Goal: Contribute content: Contribute content

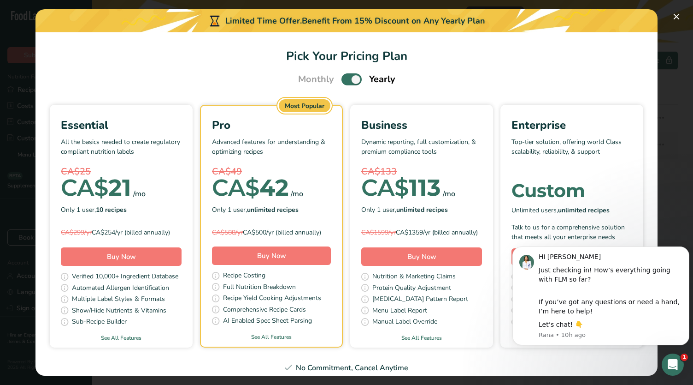
scroll to position [130, 0]
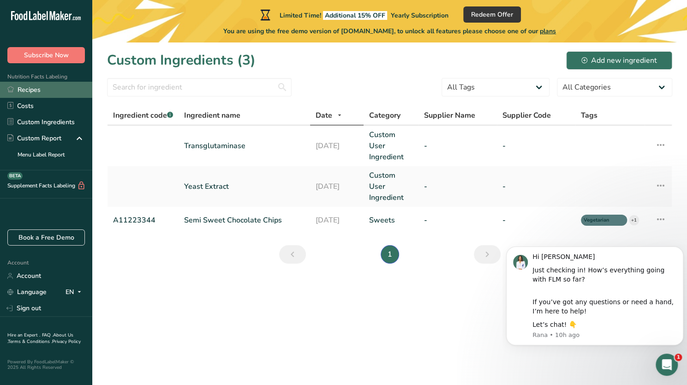
click at [33, 87] on link "Recipes" at bounding box center [46, 90] width 92 height 16
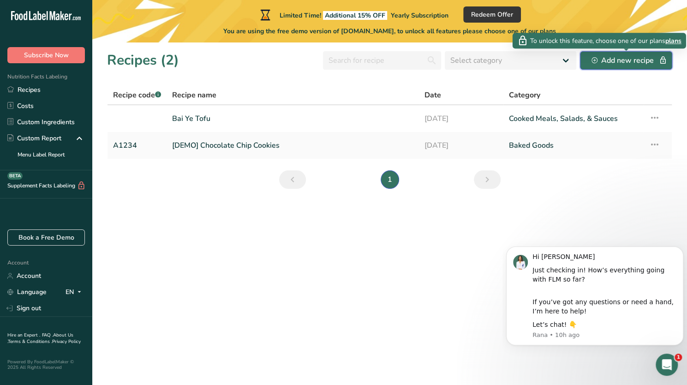
click at [607, 61] on div "Add new recipe" at bounding box center [625, 60] width 69 height 11
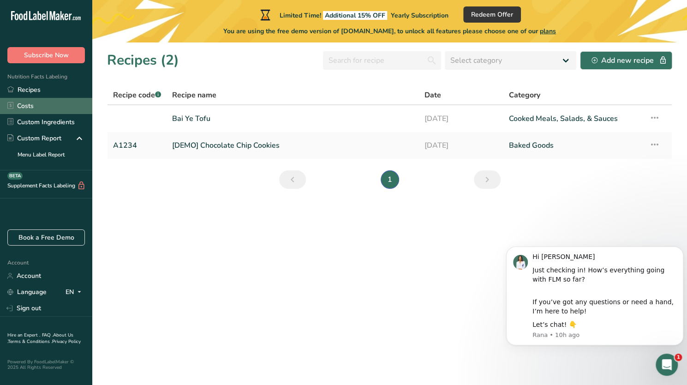
click at [56, 98] on link "Costs" at bounding box center [46, 106] width 92 height 16
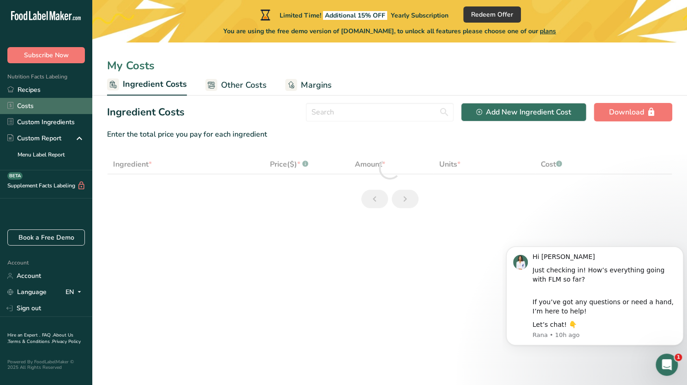
select select "1"
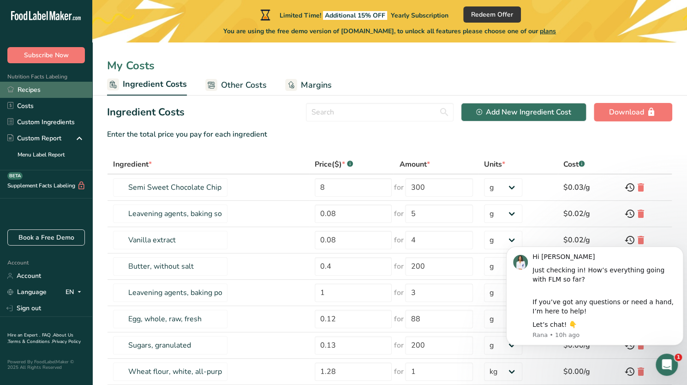
click at [53, 86] on link "Recipes" at bounding box center [46, 90] width 92 height 16
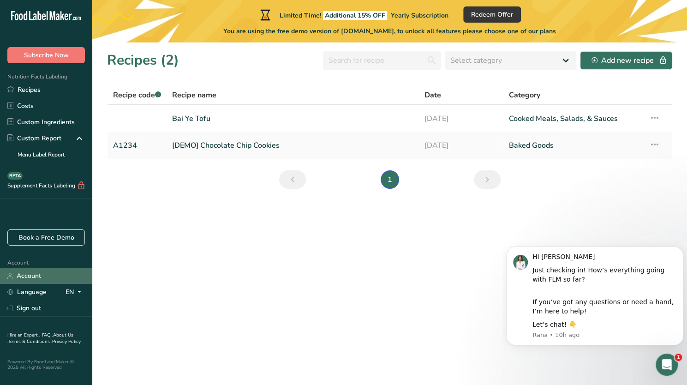
click at [40, 280] on link "Account" at bounding box center [46, 275] width 92 height 16
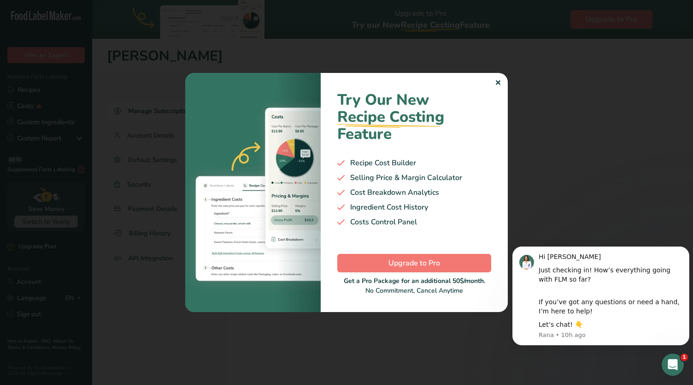
click at [502, 83] on div "Try Our New Recipe Costing .a-29{fill:none;stroke-linecap:round;stroke-width:3p…" at bounding box center [414, 192] width 187 height 239
click at [492, 84] on div "Try Our New Recipe Costing .a-29{fill:none;stroke-linecap:round;stroke-width:3p…" at bounding box center [414, 192] width 187 height 239
click at [499, 83] on div "✕" at bounding box center [498, 82] width 6 height 11
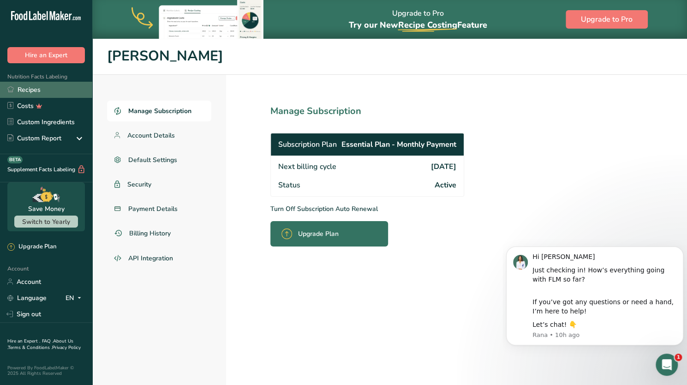
click at [33, 88] on link "Recipes" at bounding box center [46, 90] width 92 height 16
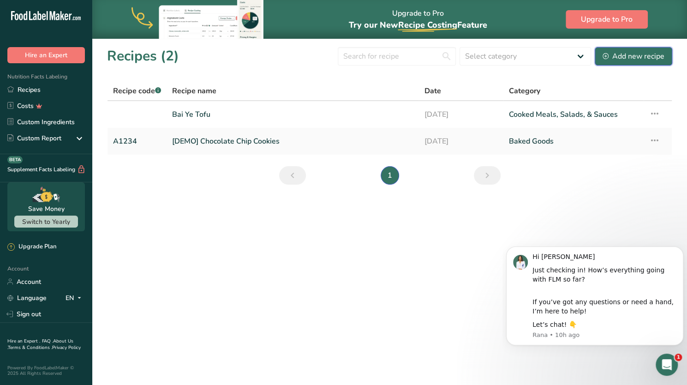
click at [622, 62] on button "Add new recipe" at bounding box center [632, 56] width 77 height 18
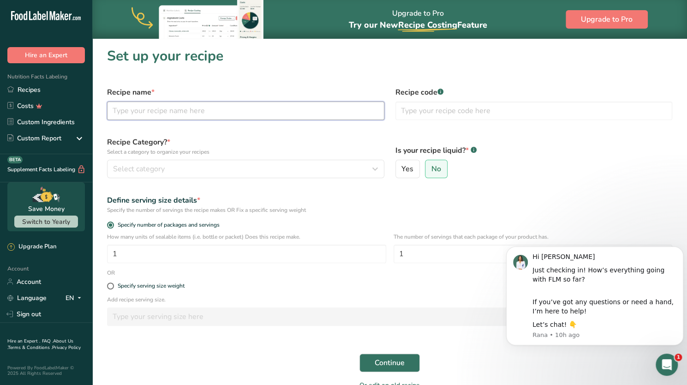
click at [255, 113] on input "text" at bounding box center [245, 110] width 277 height 18
type input "F"
type input "Vegetarian Fish Ball"
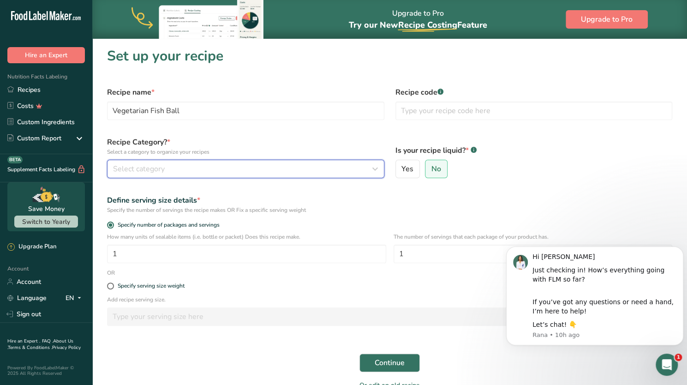
click at [220, 165] on div "Select category" at bounding box center [243, 168] width 260 height 11
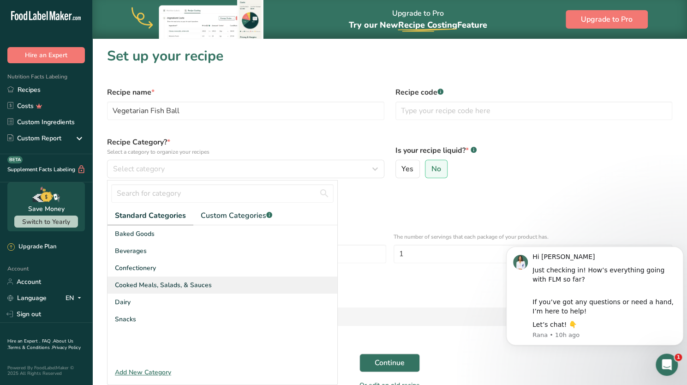
click at [183, 284] on span "Cooked Meals, Salads, & Sauces" at bounding box center [163, 285] width 97 height 10
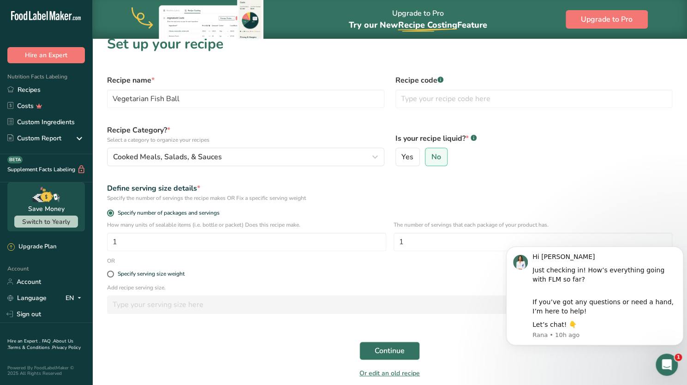
scroll to position [12, 0]
click at [679, 248] on icon "Dismiss notification" at bounding box center [679, 248] width 3 height 3
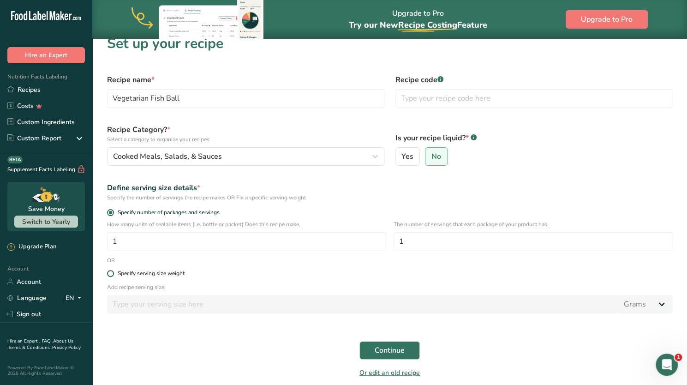
click at [181, 276] on div "Specify serving size weight" at bounding box center [151, 273] width 67 height 7
click at [113, 276] on input "Specify serving size weight" at bounding box center [110, 273] width 6 height 6
radio input "true"
radio input "false"
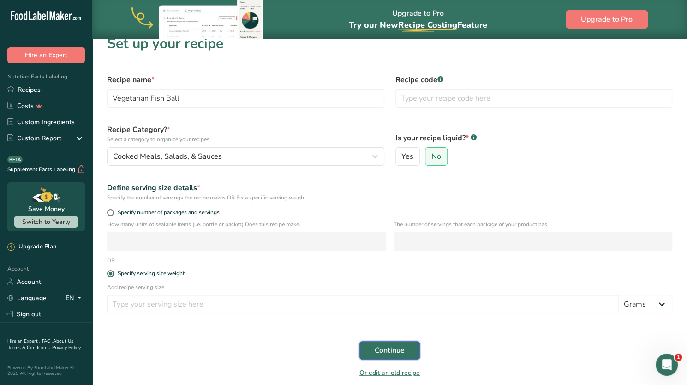
click at [389, 352] on span "Continue" at bounding box center [389, 349] width 30 height 11
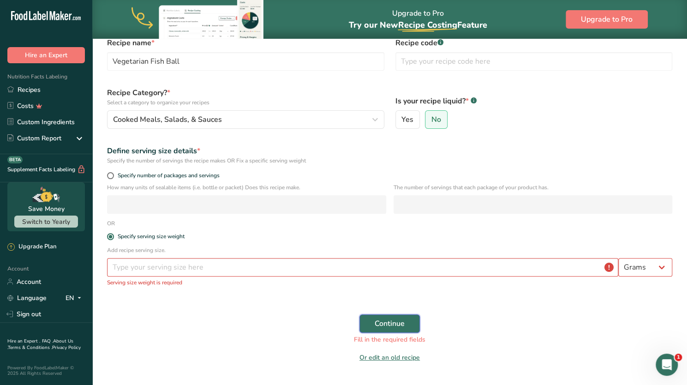
scroll to position [55, 0]
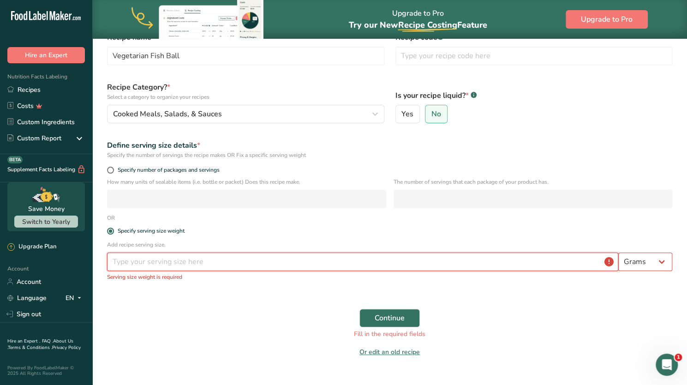
click at [225, 268] on input "number" at bounding box center [362, 261] width 511 height 18
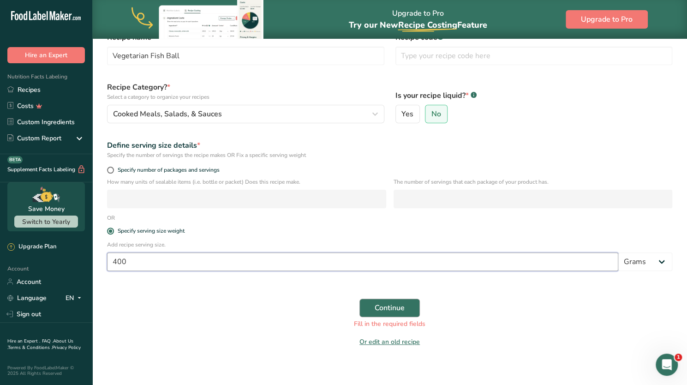
type input "400"
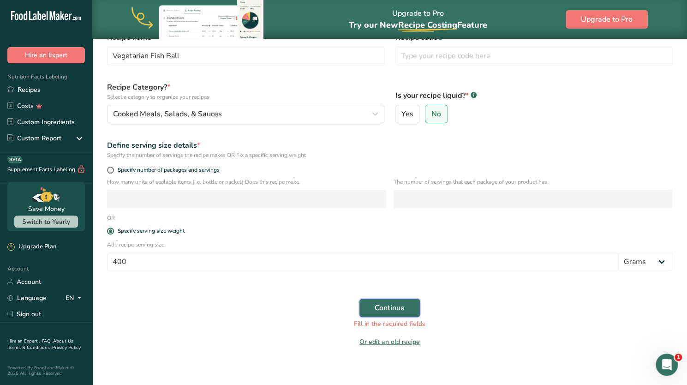
click at [386, 310] on span "Continue" at bounding box center [389, 307] width 30 height 11
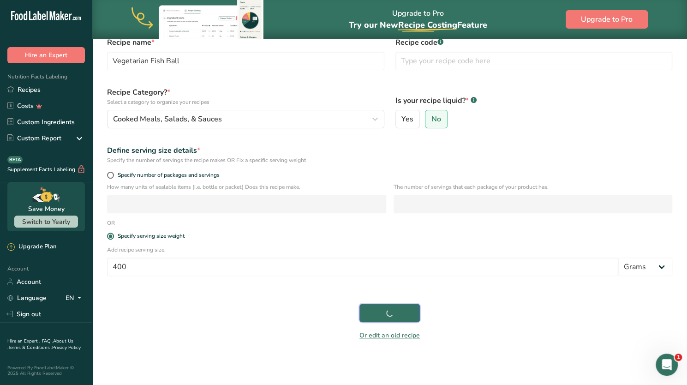
scroll to position [50, 0]
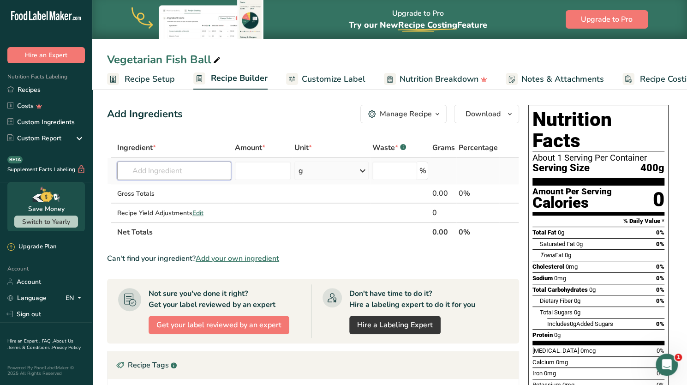
click at [178, 170] on input "text" at bounding box center [174, 170] width 114 height 18
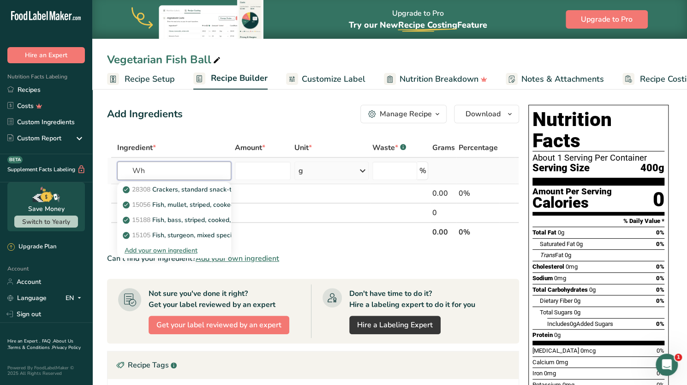
type input "W"
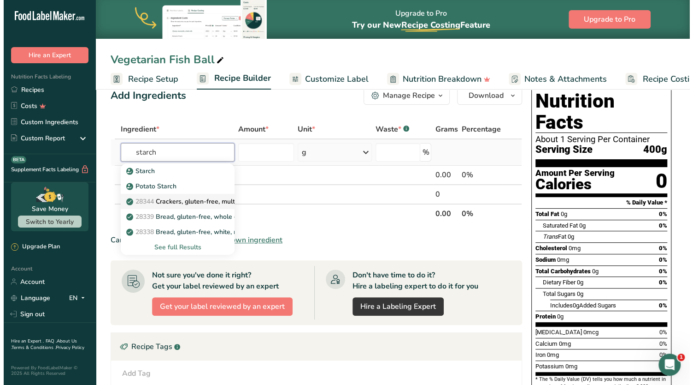
scroll to position [19, 0]
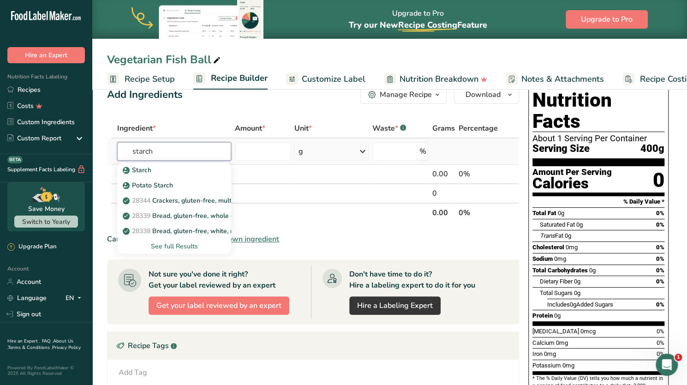
type input "starch"
click at [167, 243] on div "See full Results" at bounding box center [173, 246] width 99 height 10
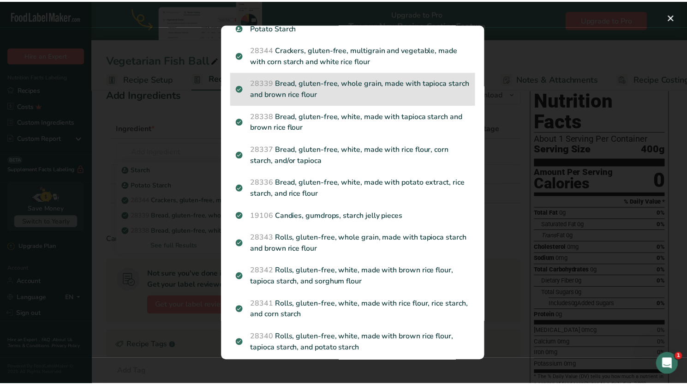
scroll to position [132, 0]
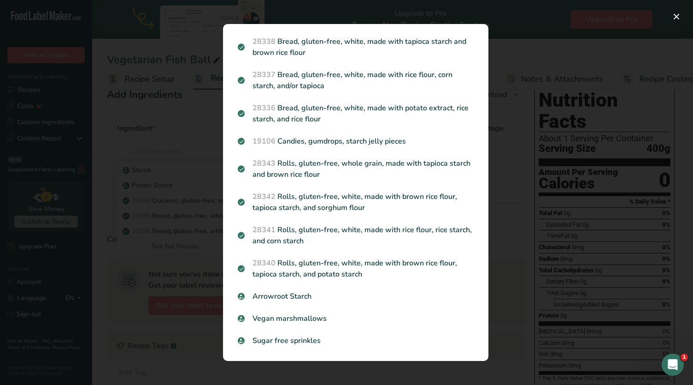
click at [514, 40] on div "Search results modal" at bounding box center [346, 192] width 693 height 385
